Goal: Task Accomplishment & Management: Manage account settings

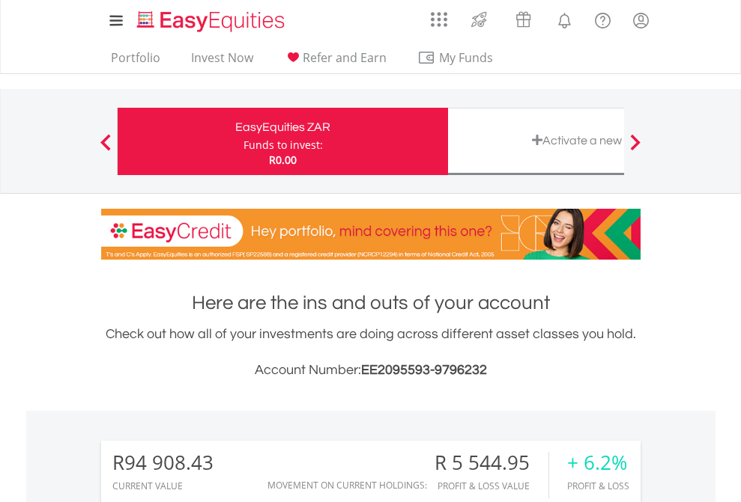
scroll to position [144, 235]
click at [243, 142] on div "Funds to invest:" at bounding box center [282, 145] width 79 height 15
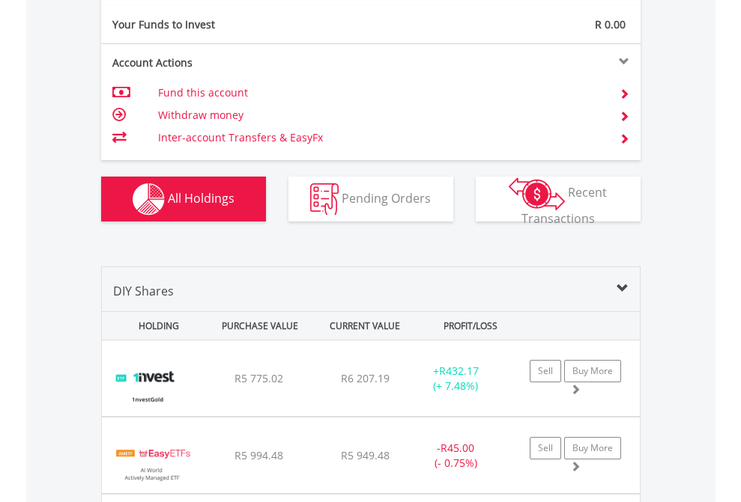
scroll to position [1665, 0]
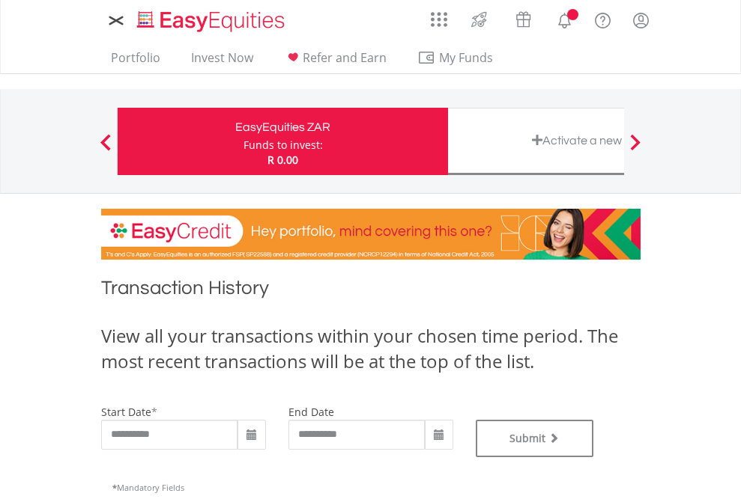
click at [243, 142] on div "Funds to invest:" at bounding box center [282, 145] width 79 height 15
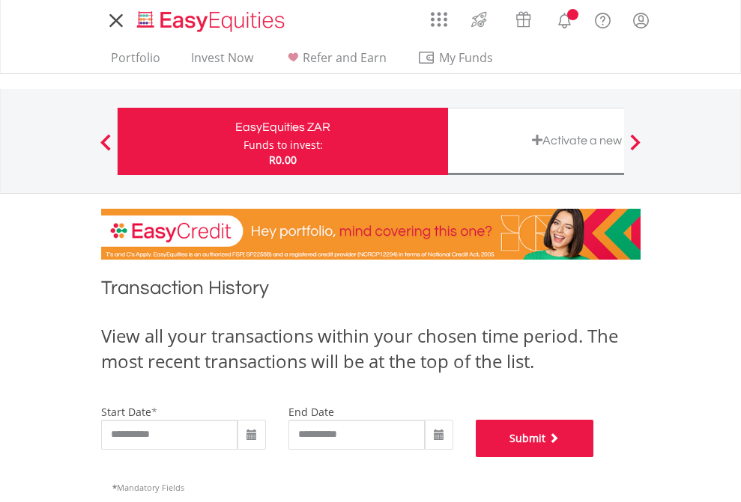
click at [594, 458] on button "Submit" at bounding box center [535, 438] width 118 height 37
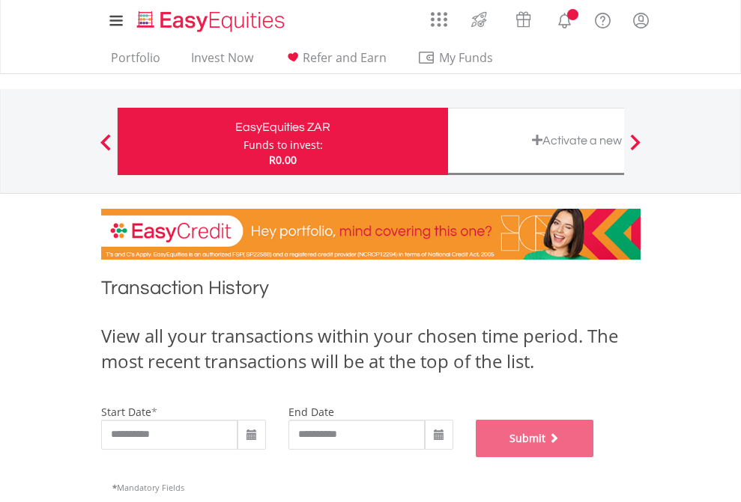
scroll to position [607, 0]
